Goal: Task Accomplishment & Management: Manage account settings

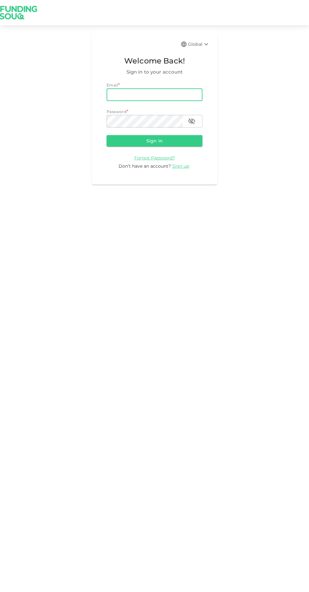
type input "[PERSON_NAME][EMAIL_ADDRESS][PERSON_NAME][PERSON_NAME][DOMAIN_NAME]"
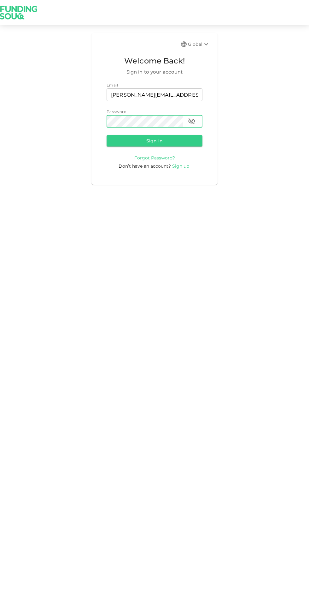
click at [129, 141] on button "Sign in" at bounding box center [155, 140] width 96 height 11
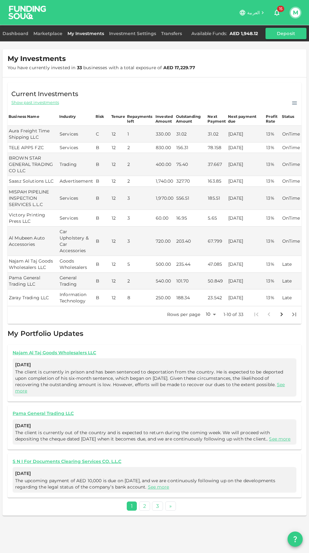
click at [44, 33] on link "Marketplace" at bounding box center [48, 34] width 34 height 6
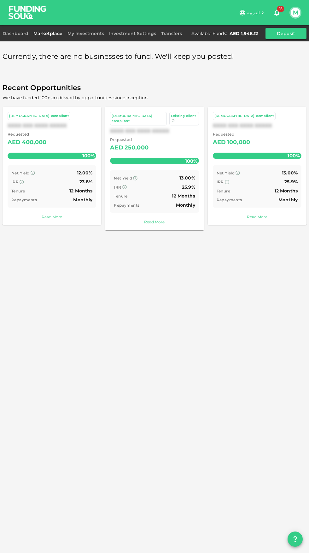
click at [90, 33] on link "My Investments" at bounding box center [86, 34] width 42 height 6
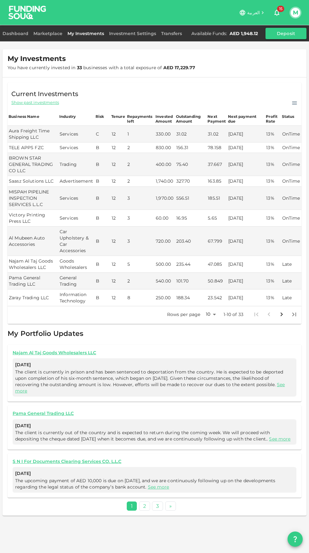
click at [15, 32] on link "Dashboard" at bounding box center [17, 34] width 28 height 6
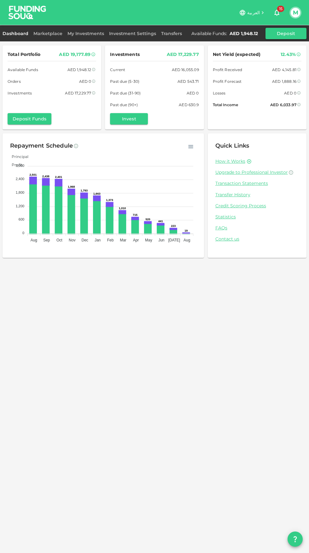
click at [136, 31] on link "Investment Settings" at bounding box center [133, 34] width 52 height 6
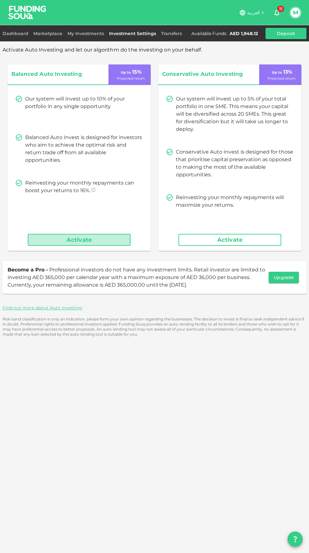
click at [61, 234] on button "Activate" at bounding box center [79, 240] width 103 height 12
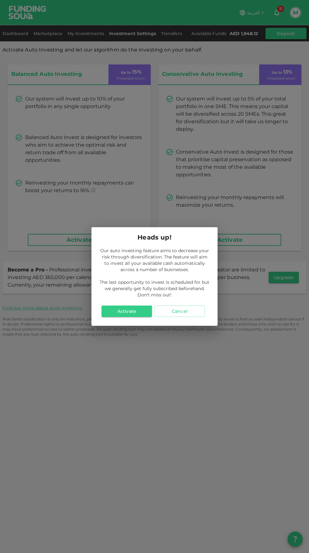
click at [125, 311] on button "Activate" at bounding box center [127, 310] width 51 height 11
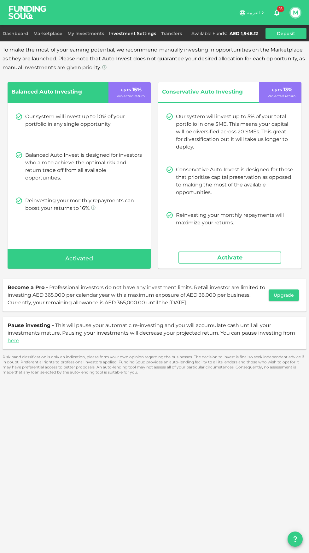
click at [18, 36] on link "Dashboard" at bounding box center [17, 34] width 28 height 6
